Goal: Use online tool/utility: Utilize a website feature to perform a specific function

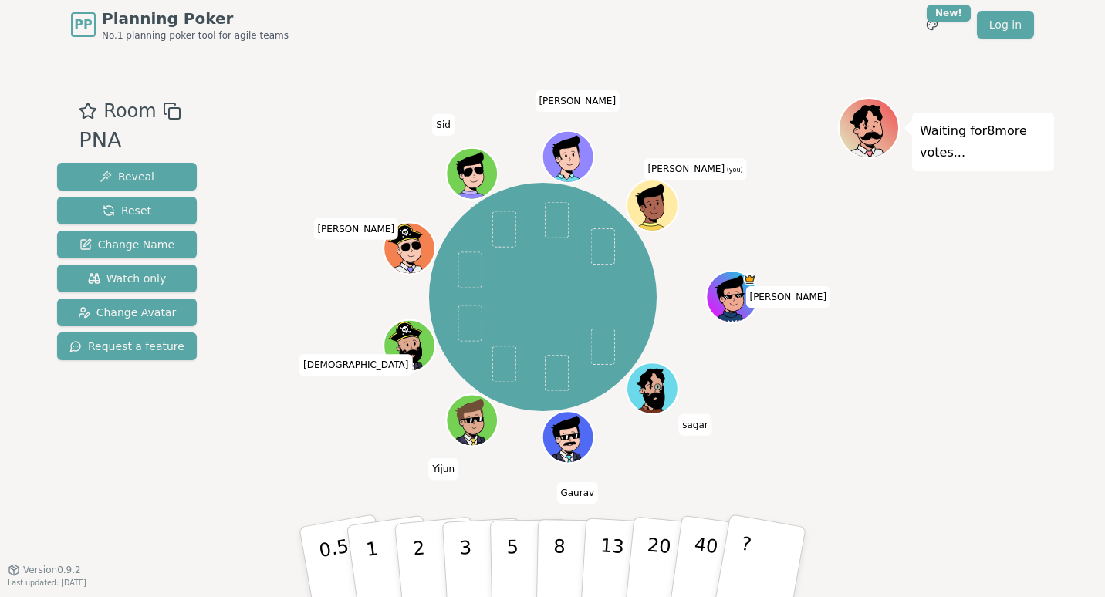
click at [833, 215] on div "[PERSON_NAME] Gaurav [PERSON_NAME] [PERSON_NAME] [PERSON_NAME] [PERSON_NAME] [P…" at bounding box center [543, 297] width 590 height 344
click at [464, 559] on p "3" at bounding box center [466, 564] width 17 height 84
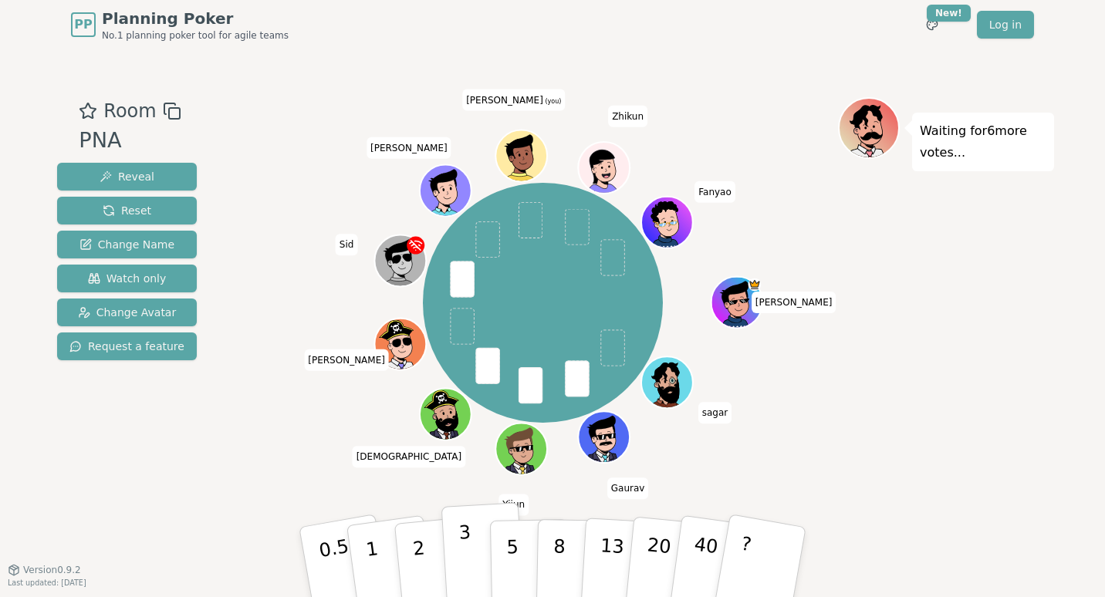
click at [470, 540] on button "3" at bounding box center [483, 562] width 84 height 120
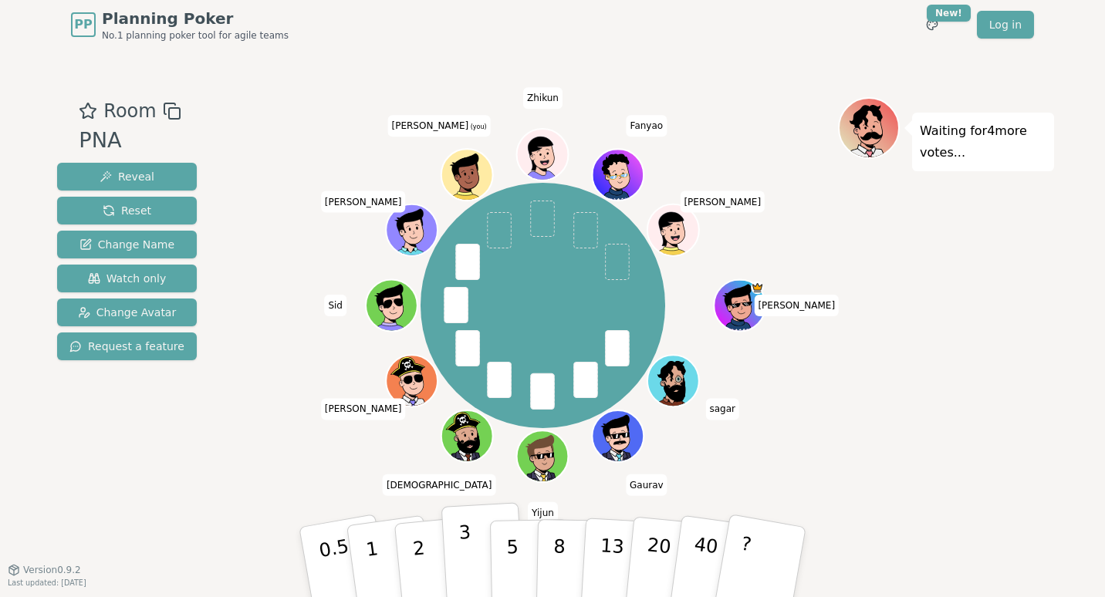
click at [476, 543] on button "3" at bounding box center [483, 562] width 84 height 120
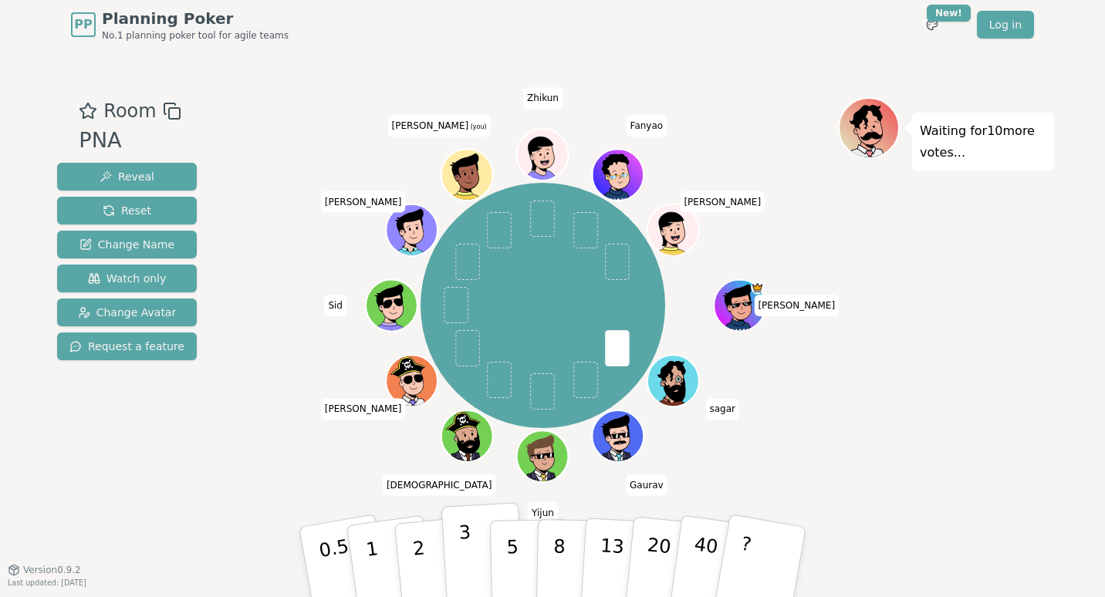
click at [472, 550] on button "3" at bounding box center [483, 562] width 84 height 120
click at [458, 557] on button "3" at bounding box center [483, 562] width 84 height 120
click at [465, 549] on p "3" at bounding box center [466, 564] width 17 height 84
click at [461, 555] on p "3" at bounding box center [466, 564] width 17 height 84
click at [476, 568] on button "3" at bounding box center [483, 562] width 84 height 120
